Goal: Information Seeking & Learning: Learn about a topic

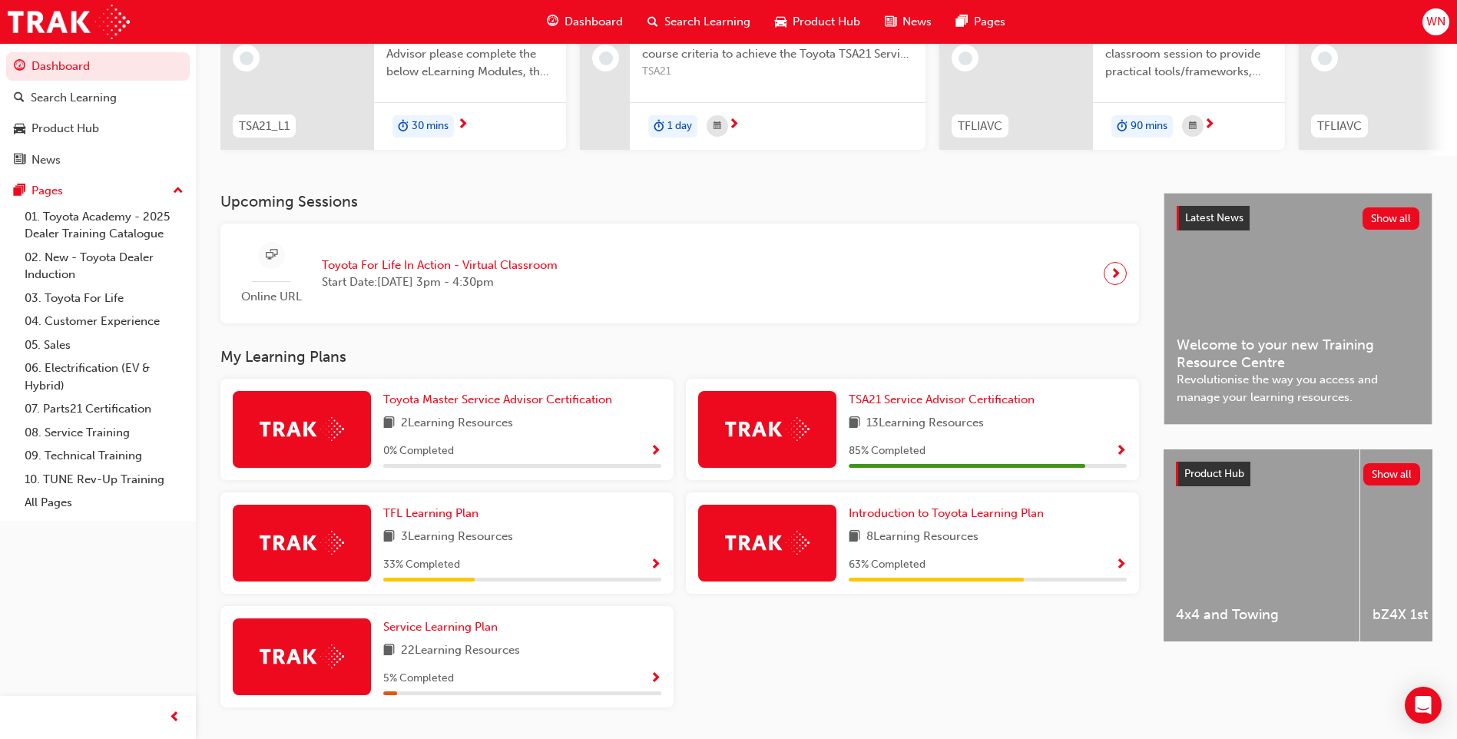
scroll to position [230, 0]
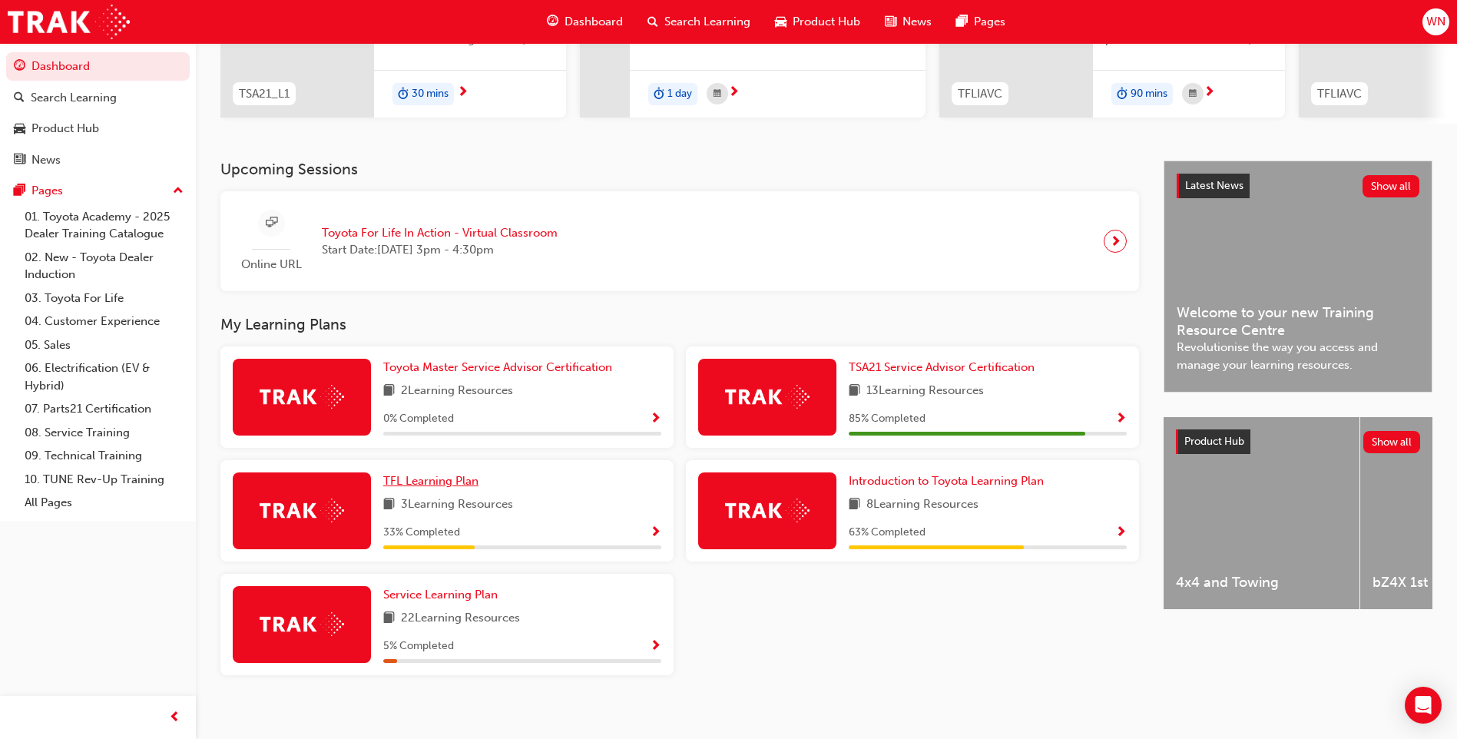
click at [452, 486] on span "TFL Learning Plan" at bounding box center [430, 481] width 95 height 14
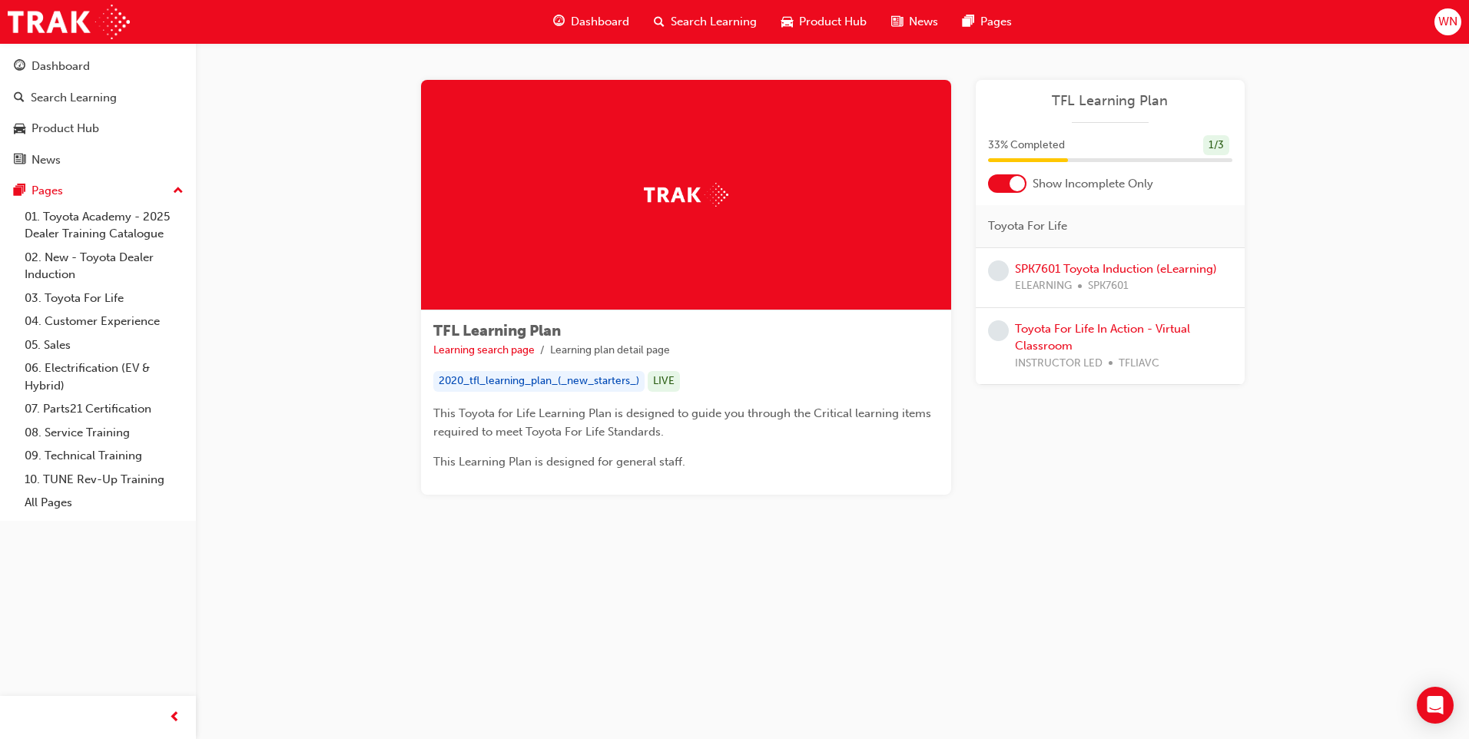
click at [998, 185] on div at bounding box center [1007, 183] width 38 height 18
click at [1015, 187] on div at bounding box center [1007, 183] width 38 height 18
click at [1104, 267] on link "SPK7601 Toyota Induction (eLearning)" at bounding box center [1116, 269] width 202 height 14
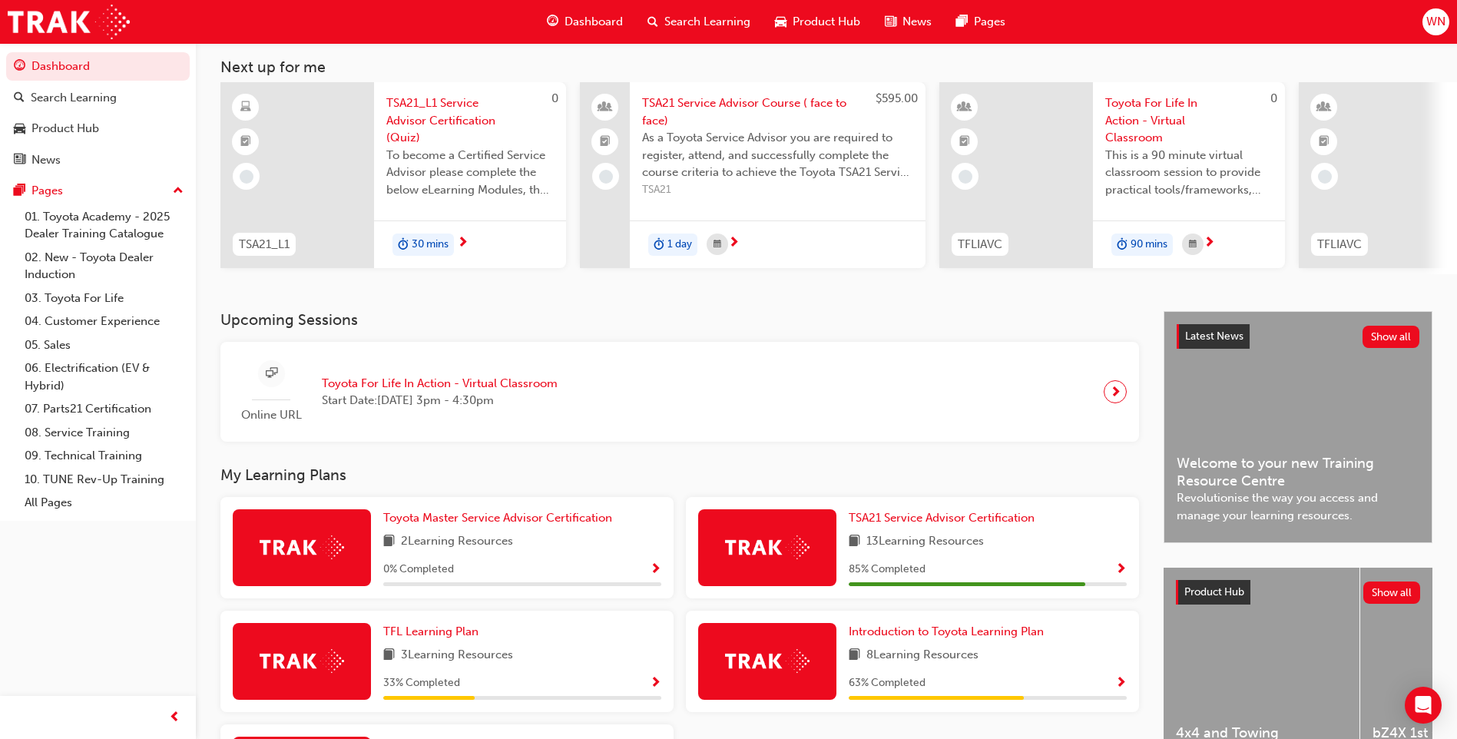
scroll to position [230, 0]
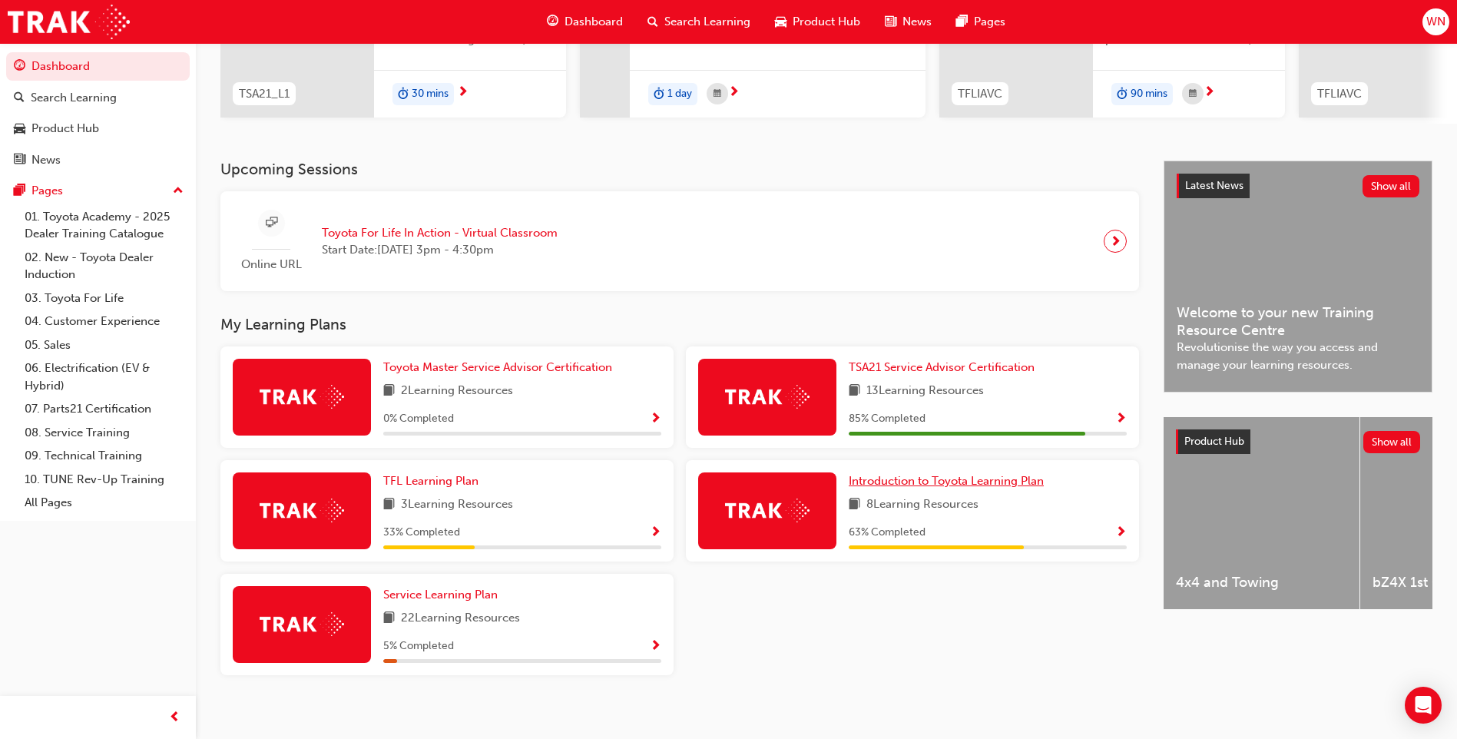
click at [923, 488] on span "Introduction to Toyota Learning Plan" at bounding box center [946, 481] width 195 height 14
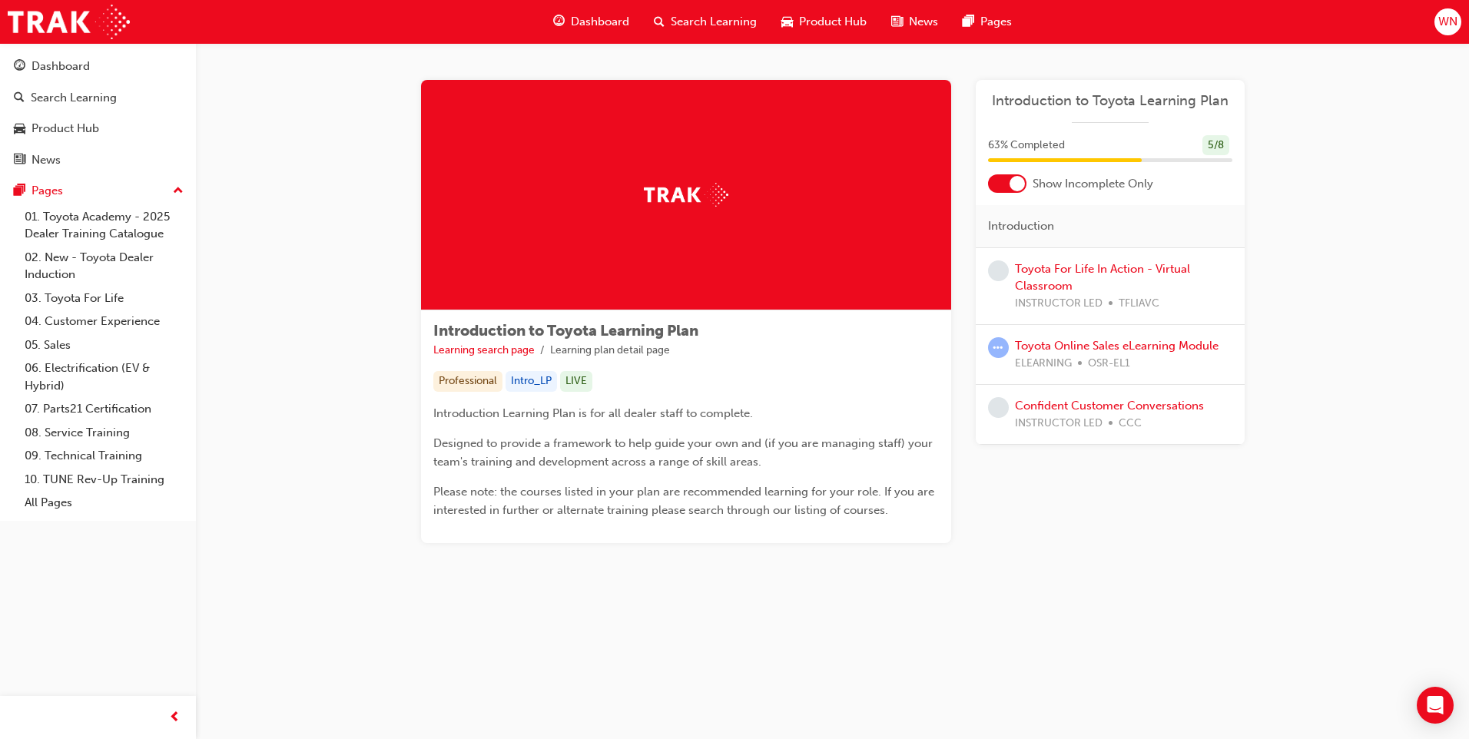
click at [998, 183] on div at bounding box center [1007, 183] width 38 height 18
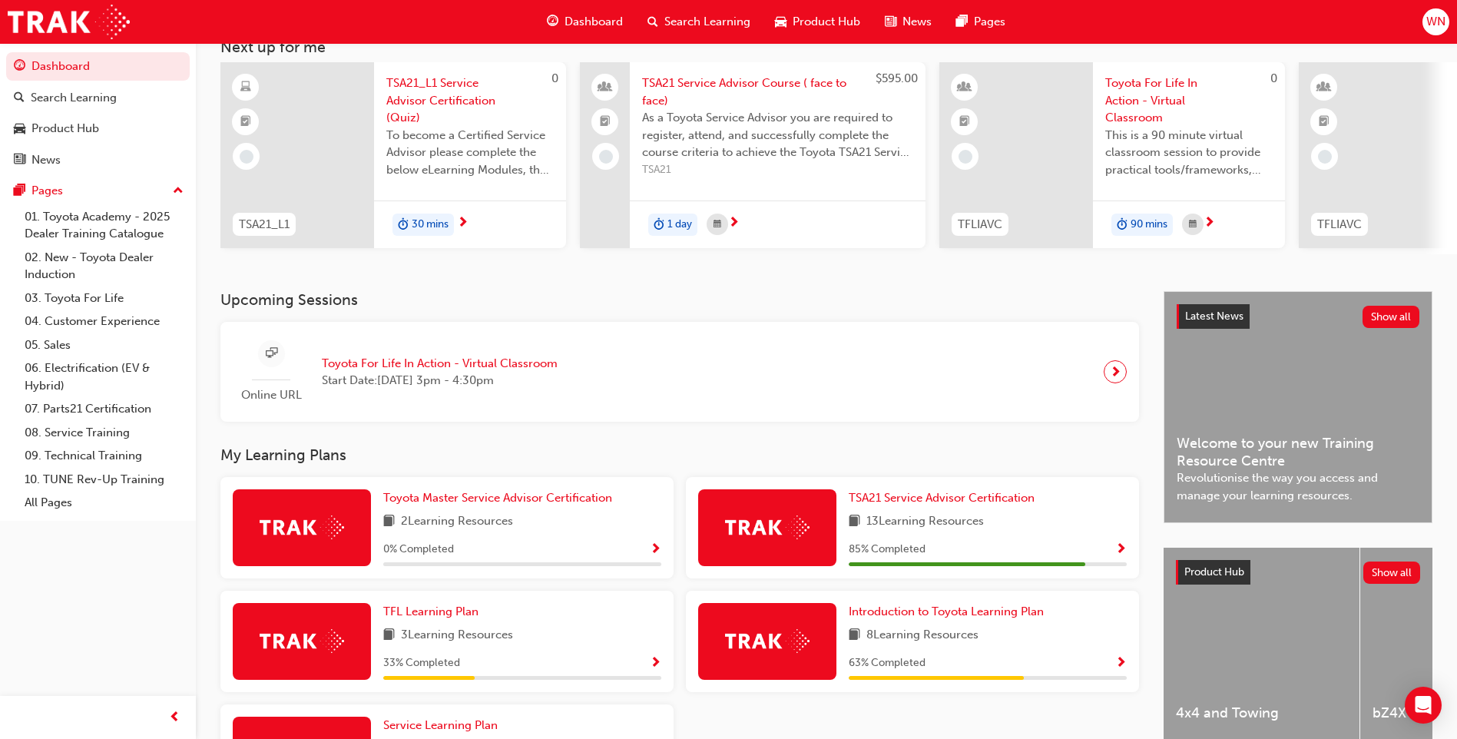
scroll to position [230, 0]
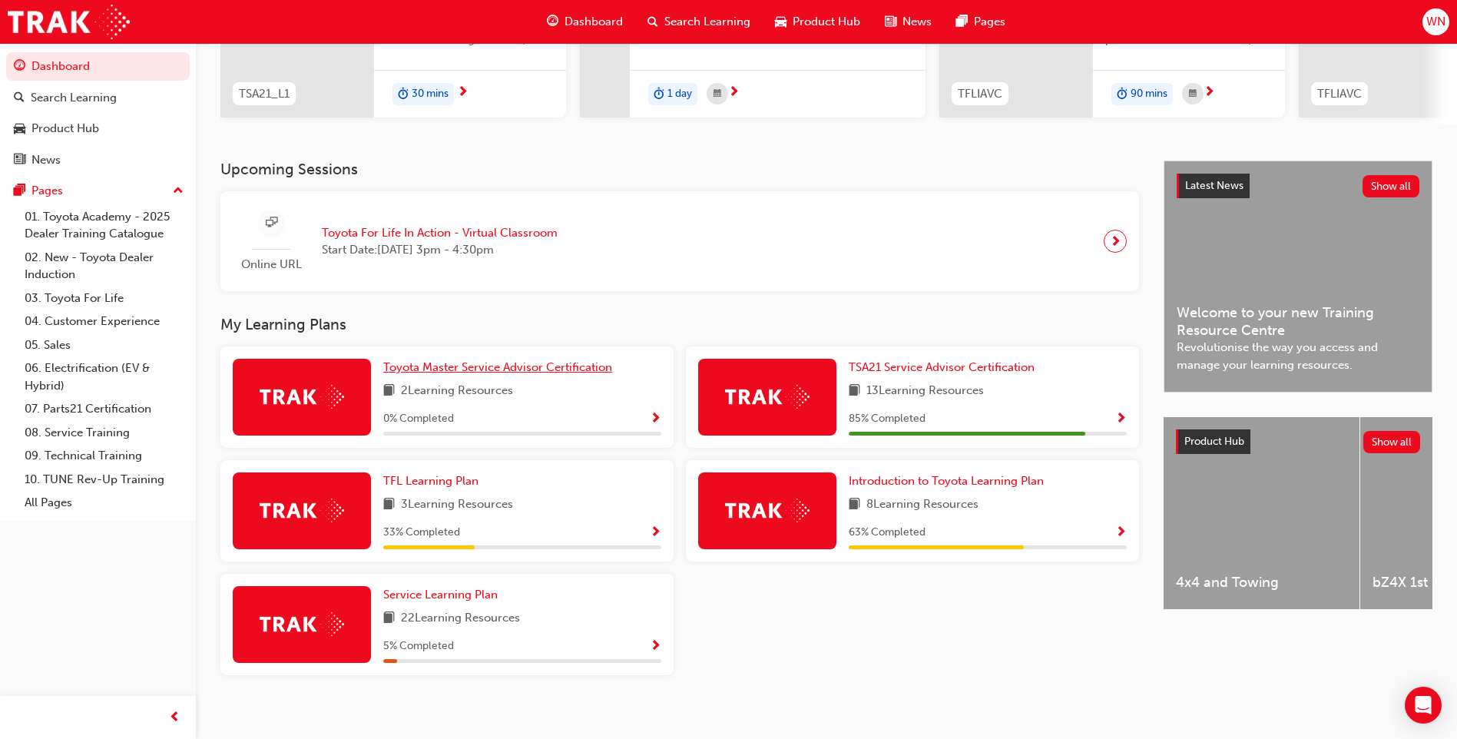
click at [465, 373] on span "Toyota Master Service Advisor Certification" at bounding box center [497, 367] width 229 height 14
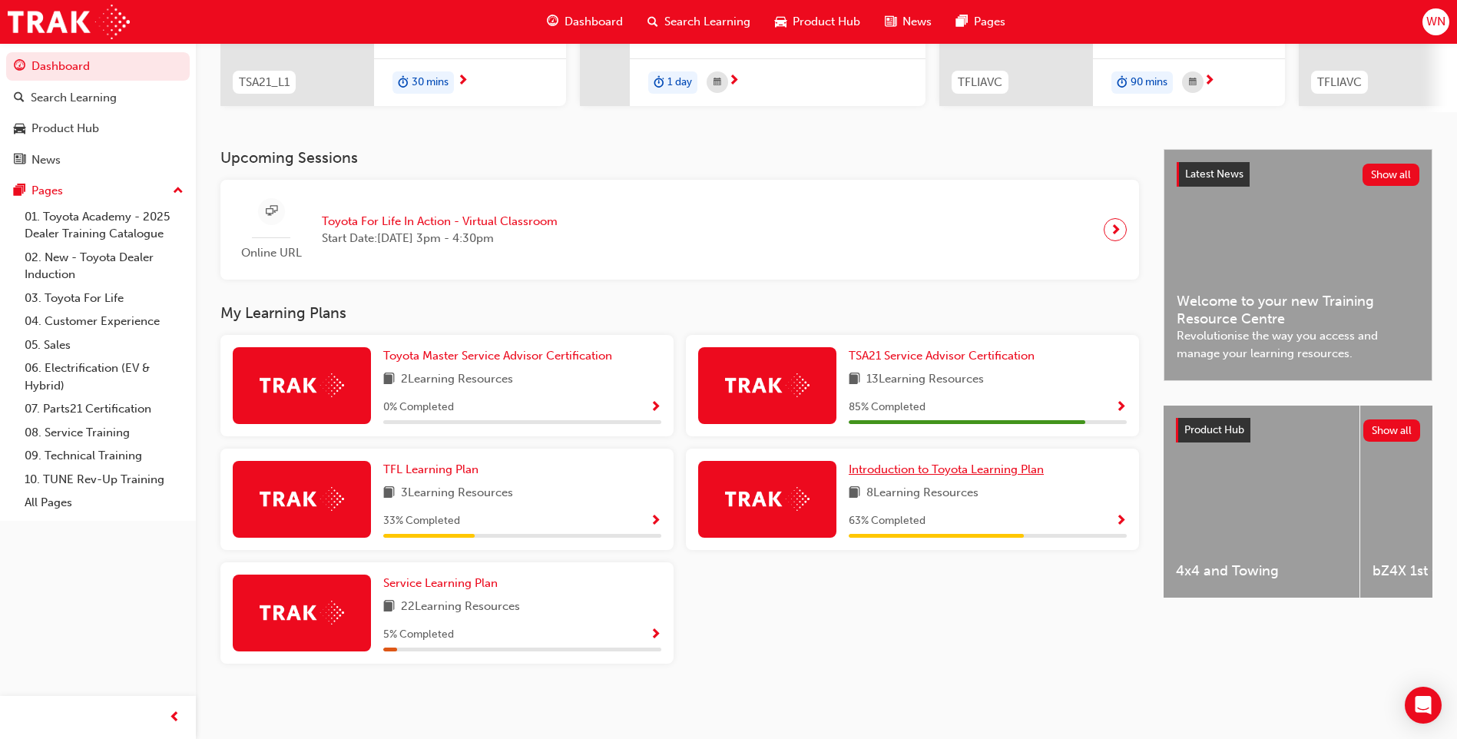
click at [931, 474] on span "Introduction to Toyota Learning Plan" at bounding box center [946, 469] width 195 height 14
